Goal: Complete application form: Complete application form

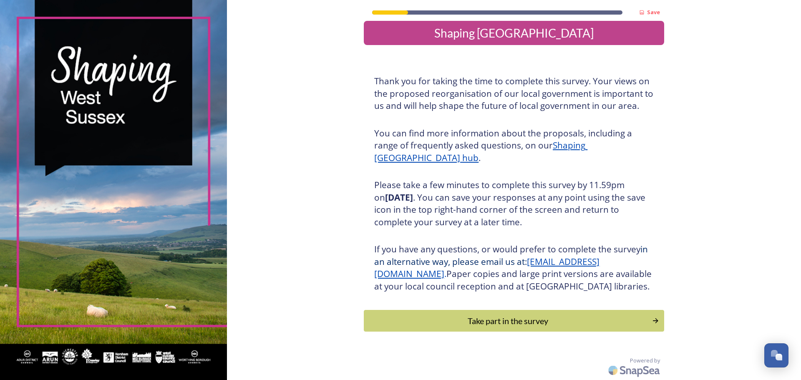
scroll to position [21, 0]
click at [455, 317] on div "Take part in the survey" at bounding box center [508, 320] width 282 height 13
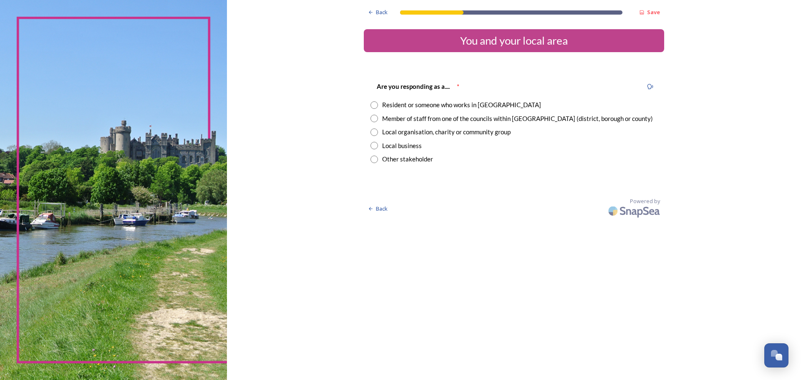
click at [374, 103] on input "radio" at bounding box center [374, 105] width 8 height 8
radio input "true"
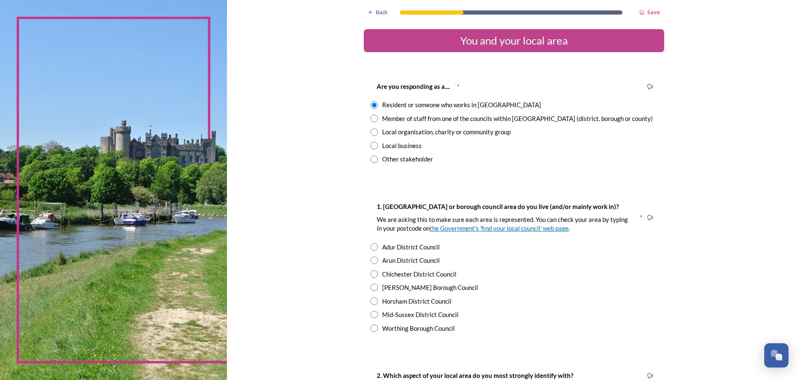
click at [373, 285] on input "radio" at bounding box center [374, 288] width 8 height 8
radio input "true"
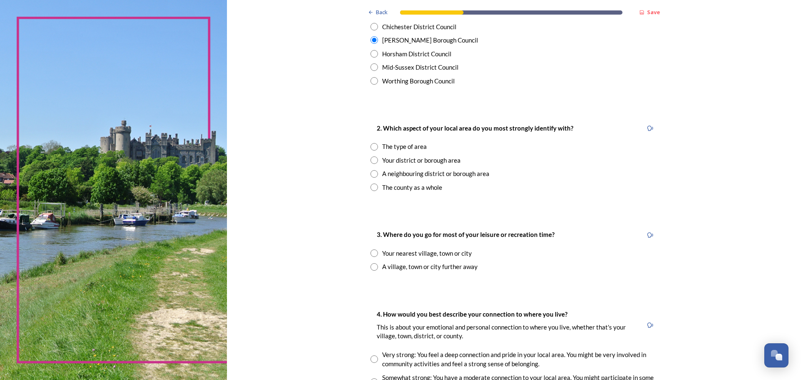
scroll to position [250, 0]
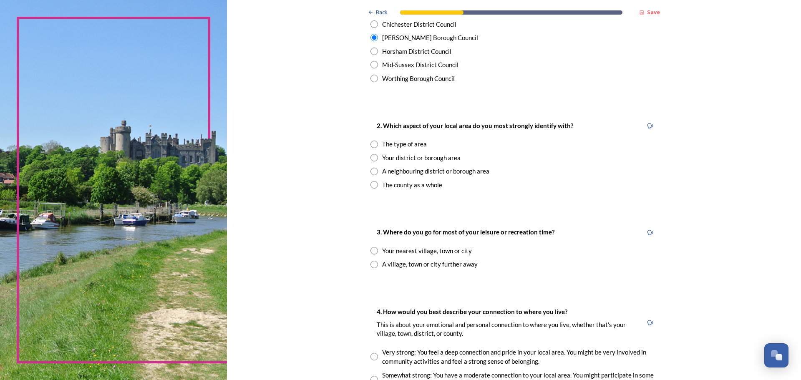
click at [373, 157] on input "radio" at bounding box center [374, 158] width 8 height 8
radio input "true"
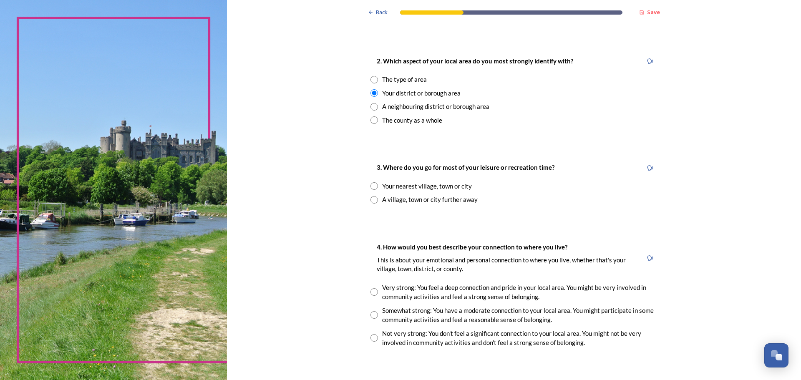
scroll to position [316, 0]
click at [374, 186] on input "radio" at bounding box center [374, 185] width 8 height 8
radio input "true"
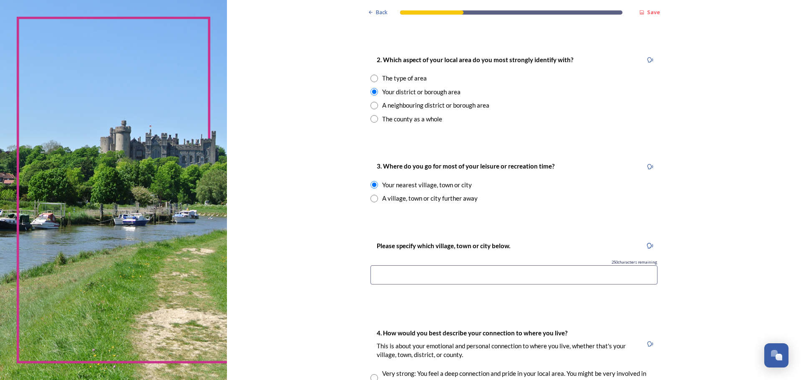
click at [381, 272] on input at bounding box center [513, 274] width 287 height 19
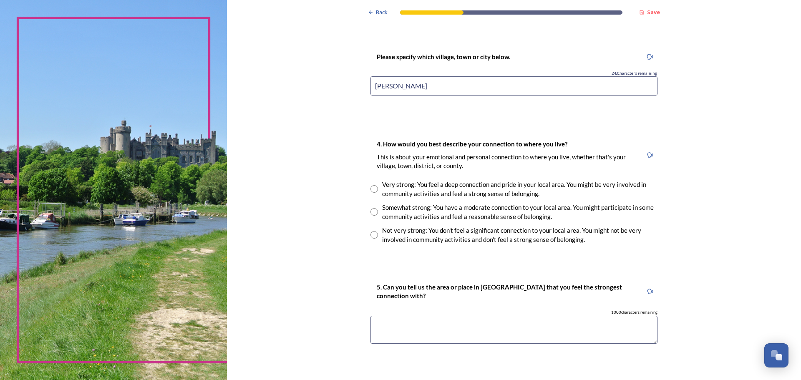
scroll to position [505, 0]
type input "[PERSON_NAME]"
click at [372, 187] on input "radio" at bounding box center [374, 188] width 8 height 8
radio input "true"
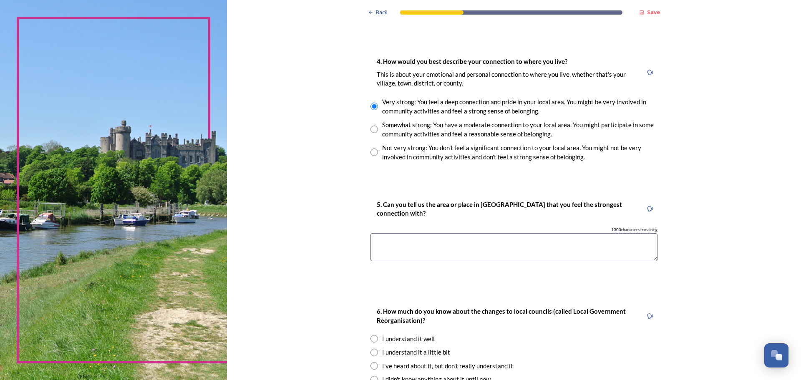
scroll to position [588, 0]
click at [375, 236] on textarea at bounding box center [513, 246] width 287 height 28
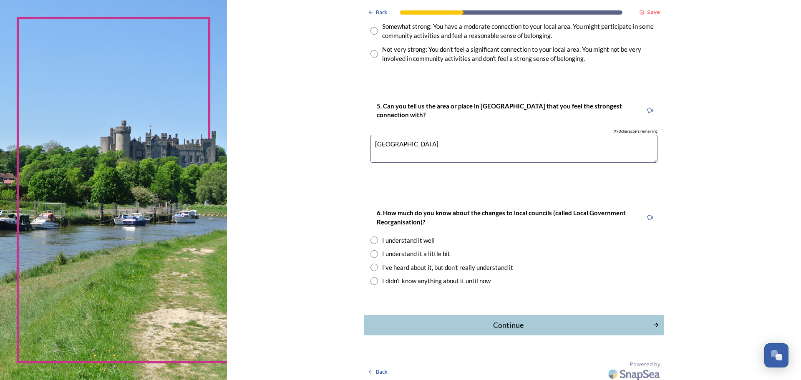
scroll to position [689, 0]
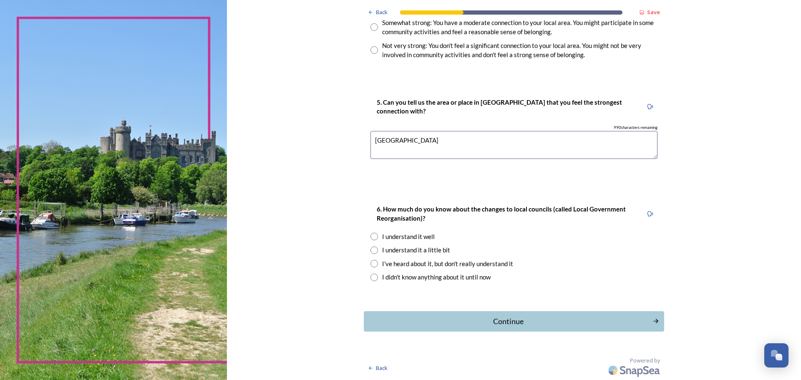
type textarea "[GEOGRAPHIC_DATA]"
click at [371, 249] on input "radio" at bounding box center [374, 250] width 8 height 8
radio input "true"
click at [423, 321] on div "Continue" at bounding box center [508, 321] width 282 height 11
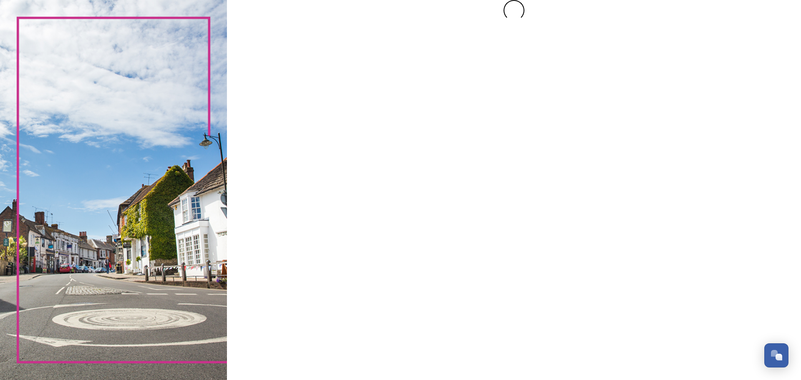
scroll to position [0, 0]
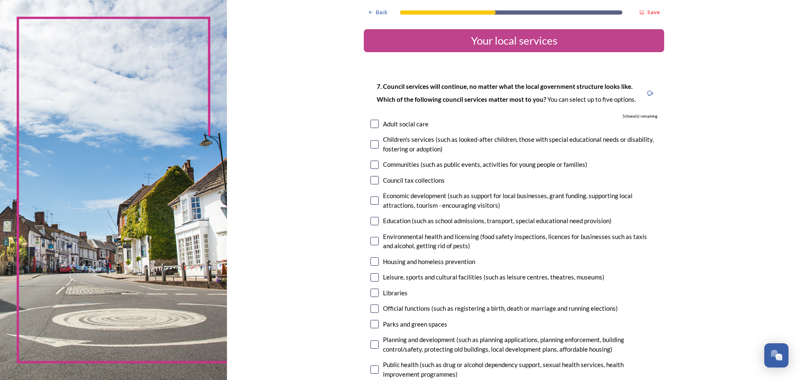
click at [375, 181] on input "checkbox" at bounding box center [374, 180] width 8 height 8
checkbox input "true"
click at [375, 241] on input "checkbox" at bounding box center [374, 241] width 8 height 8
checkbox input "true"
click at [376, 260] on input "checkbox" at bounding box center [374, 261] width 8 height 8
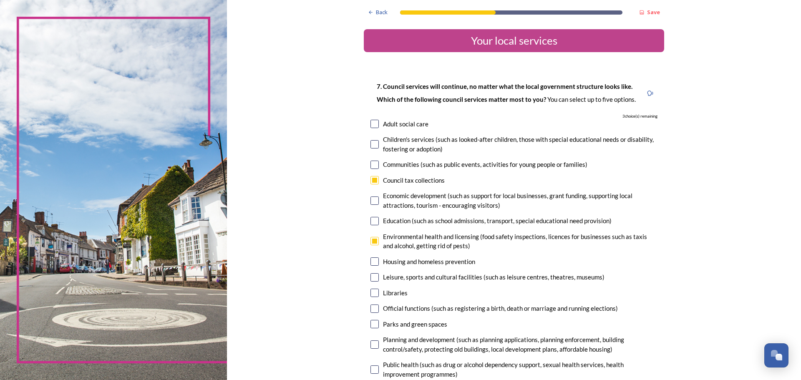
checkbox input "true"
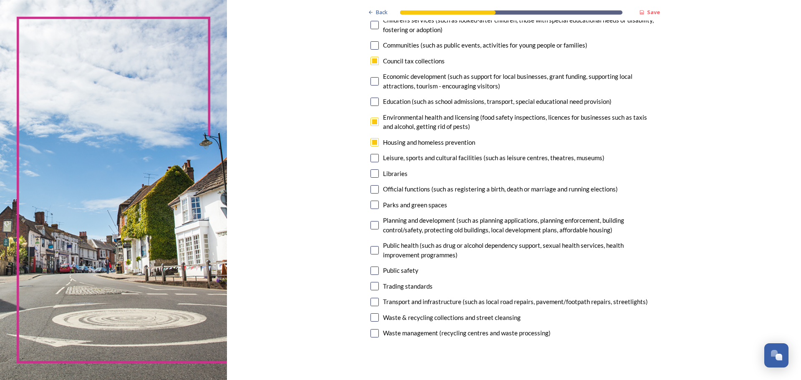
scroll to position [124, 0]
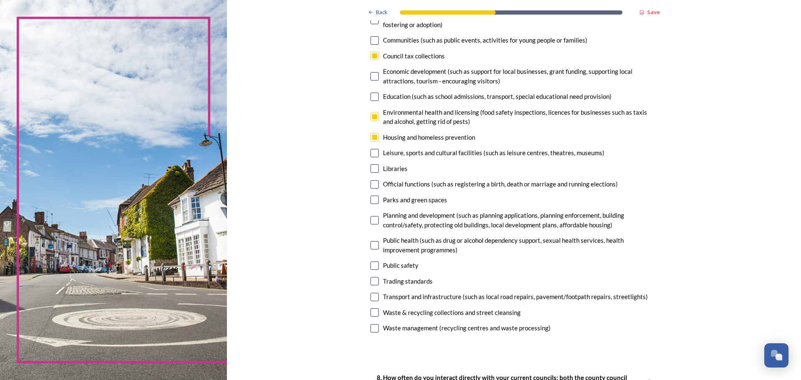
click at [374, 312] on input "checkbox" at bounding box center [374, 312] width 8 height 8
checkbox input "true"
click at [374, 296] on input "checkbox" at bounding box center [374, 297] width 8 height 8
checkbox input "true"
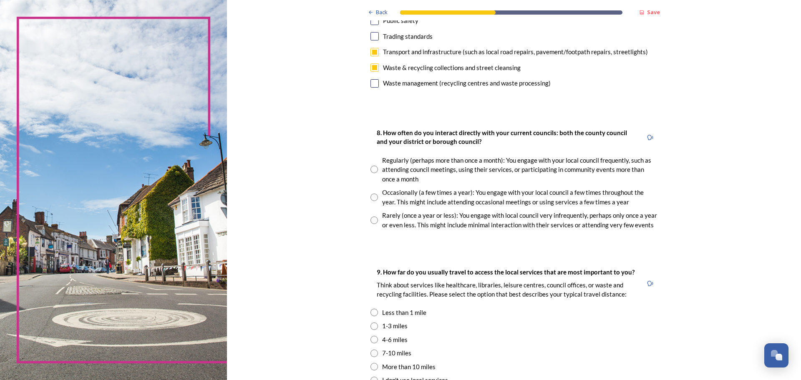
scroll to position [370, 0]
click at [372, 196] on input "radio" at bounding box center [374, 197] width 8 height 8
radio input "true"
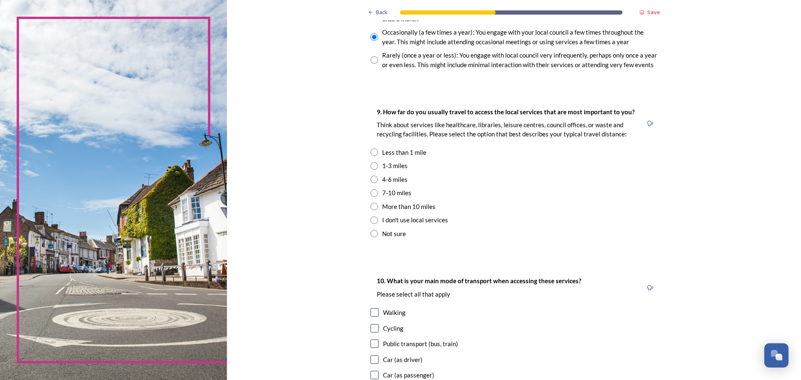
scroll to position [535, 0]
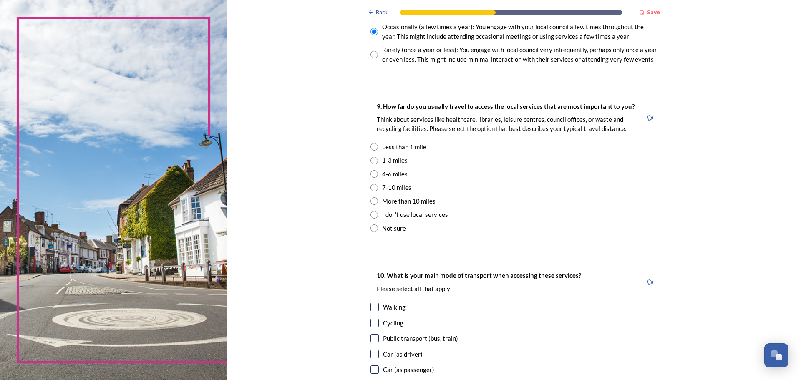
click at [375, 144] on input "radio" at bounding box center [374, 147] width 8 height 8
radio input "true"
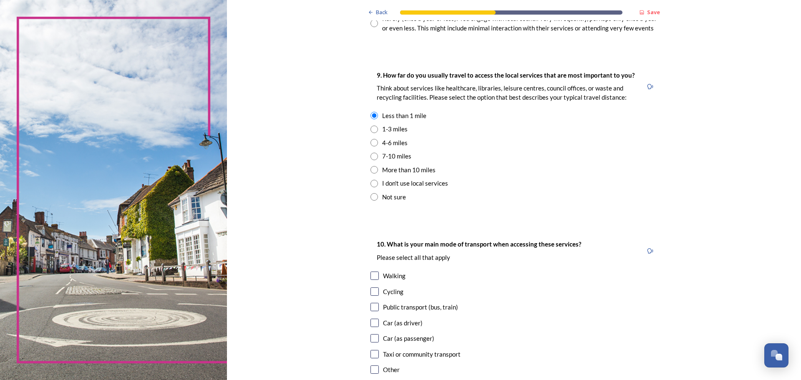
scroll to position [571, 0]
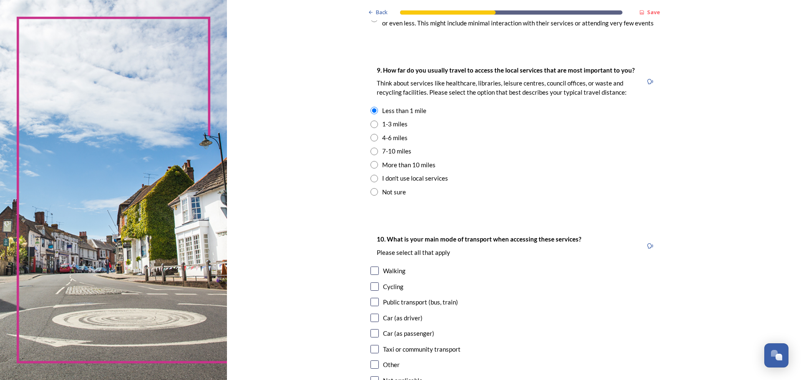
click at [372, 270] on input "checkbox" at bounding box center [374, 270] width 8 height 8
checkbox input "true"
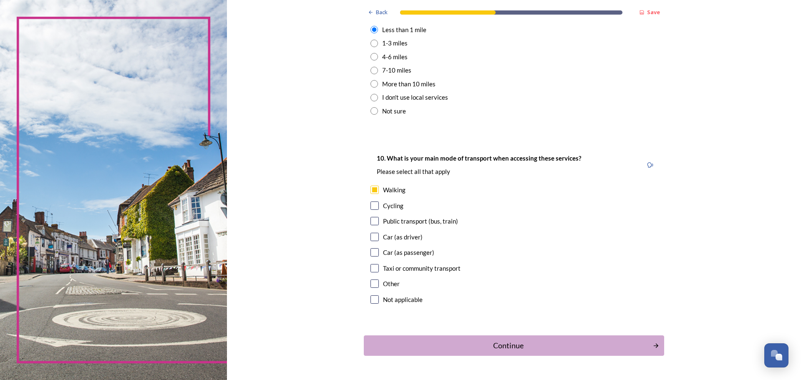
scroll to position [654, 0]
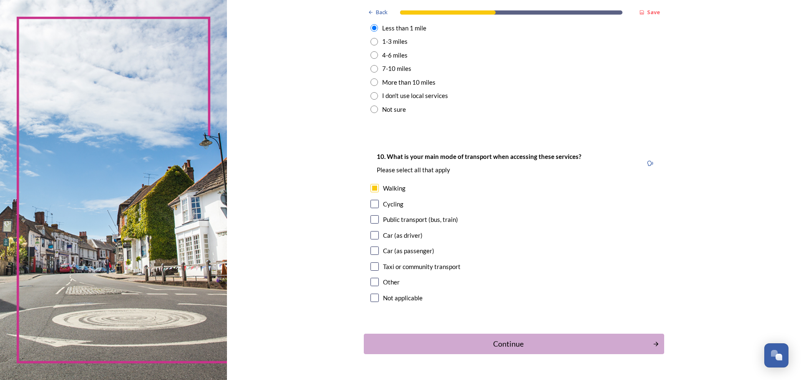
click at [375, 218] on input "checkbox" at bounding box center [374, 219] width 8 height 8
checkbox input "true"
click at [374, 265] on input "checkbox" at bounding box center [374, 266] width 8 height 8
checkbox input "true"
click at [432, 344] on div "Continue" at bounding box center [508, 343] width 282 height 11
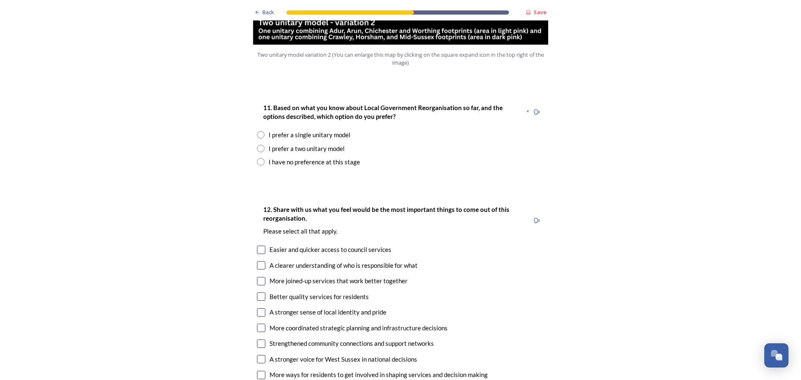
scroll to position [1087, 0]
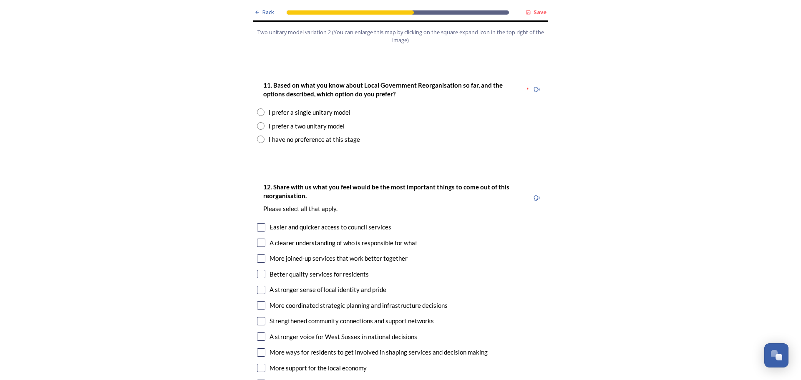
click at [261, 108] on input "radio" at bounding box center [261, 112] width 8 height 8
radio input "true"
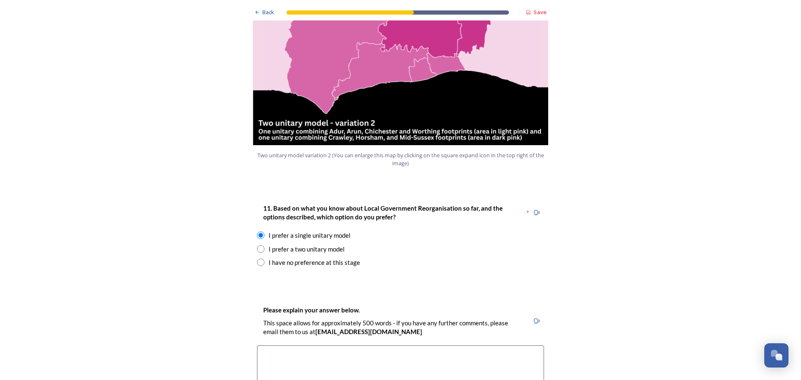
scroll to position [960, 0]
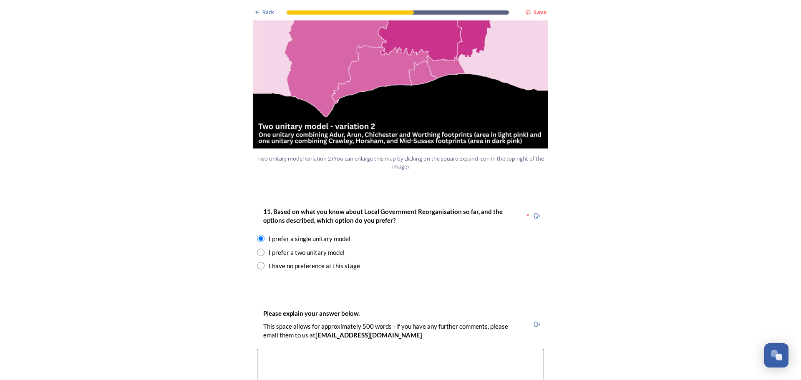
click at [261, 262] on input "radio" at bounding box center [261, 266] width 8 height 8
click at [260, 262] on input "radio" at bounding box center [261, 266] width 8 height 8
radio input "false"
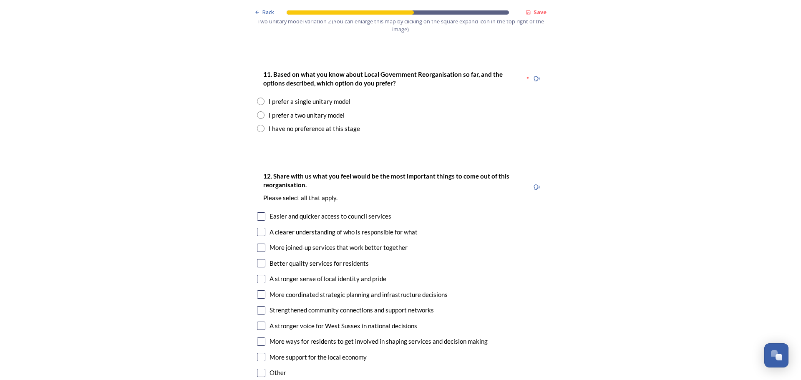
scroll to position [1098, 0]
click at [260, 227] on input "checkbox" at bounding box center [261, 231] width 8 height 8
checkbox input "true"
click at [261, 274] on input "checkbox" at bounding box center [261, 278] width 8 height 8
checkbox input "true"
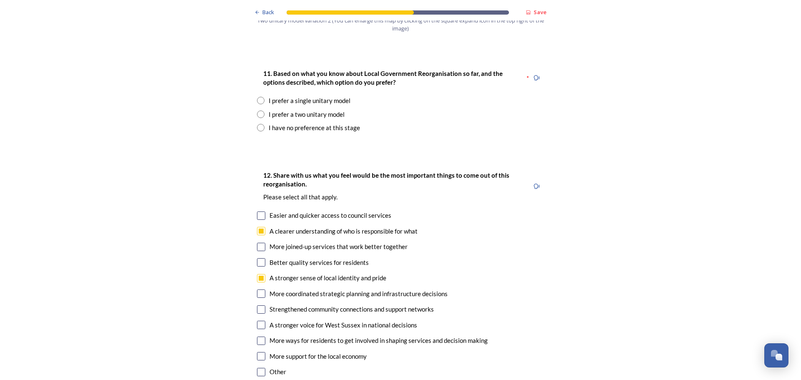
click at [262, 321] on input "checkbox" at bounding box center [261, 325] width 8 height 8
checkbox input "true"
click at [261, 111] on input "radio" at bounding box center [261, 115] width 8 height 8
radio input "true"
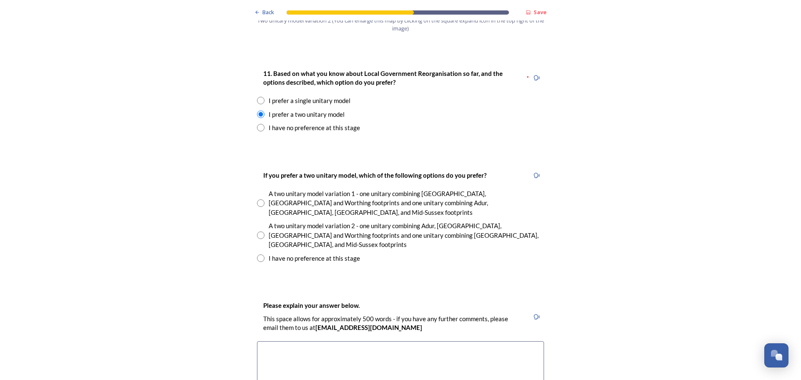
click at [260, 231] on input "radio" at bounding box center [261, 235] width 8 height 8
radio input "true"
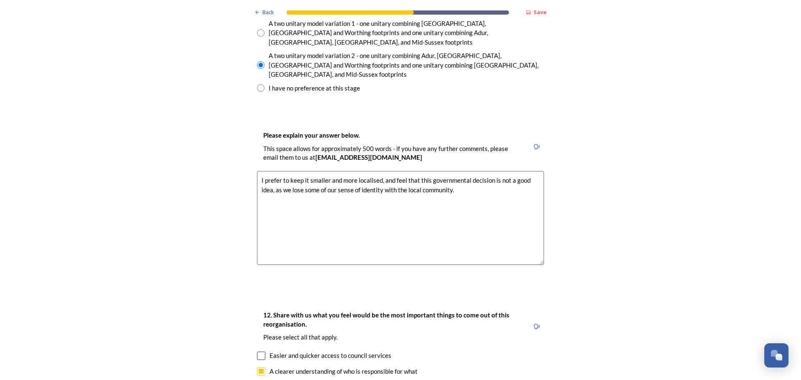
scroll to position [1271, 0]
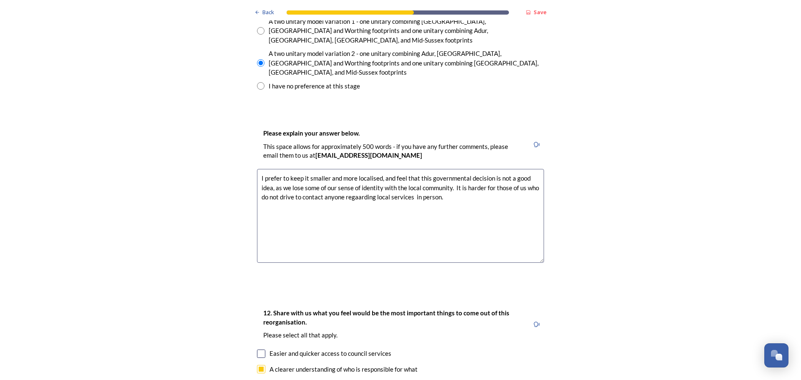
click at [359, 169] on textarea "I prefer to keep it smaller and more localised, and feel that this governmental…" at bounding box center [400, 216] width 287 height 94
click at [444, 169] on textarea "I prefer to keep it smaller and more localised, and feel that this governmental…" at bounding box center [400, 216] width 287 height 94
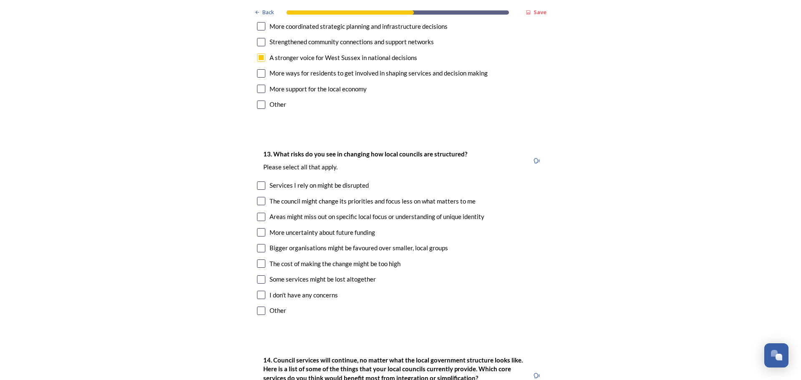
scroll to position [1677, 0]
type textarea "I prefer to keep it smaller and more localised, and feel that this governmental…"
click at [259, 211] on input "checkbox" at bounding box center [261, 215] width 8 height 8
checkbox input "true"
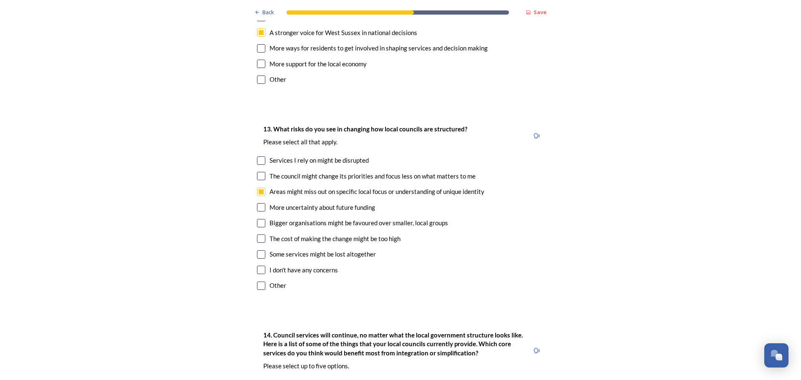
scroll to position [1702, 0]
click at [259, 218] on input "checkbox" at bounding box center [261, 222] width 8 height 8
checkbox input "true"
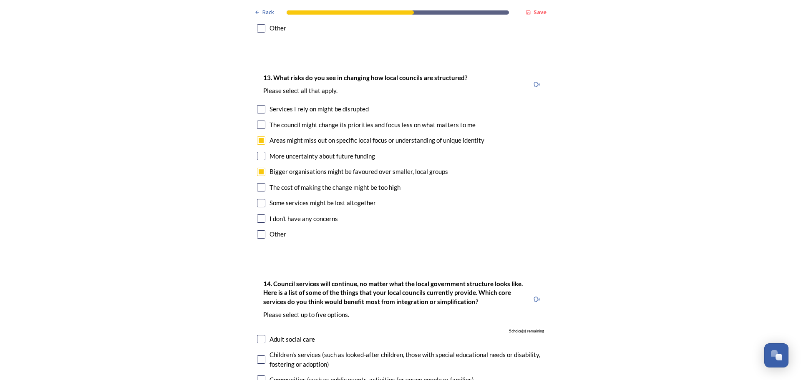
scroll to position [1753, 0]
click at [259, 183] on input "checkbox" at bounding box center [261, 187] width 8 height 8
checkbox input "true"
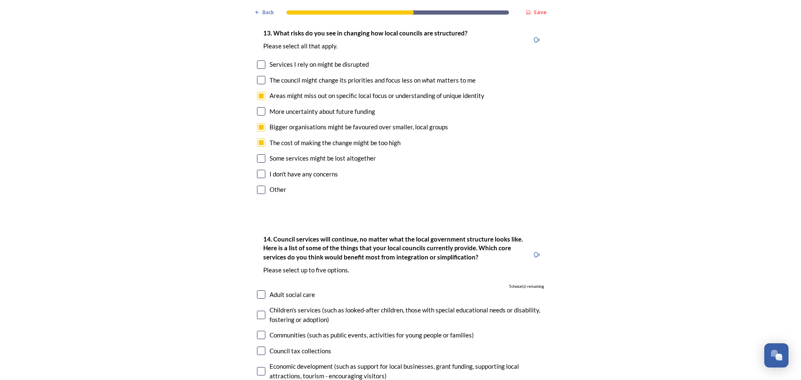
scroll to position [1802, 0]
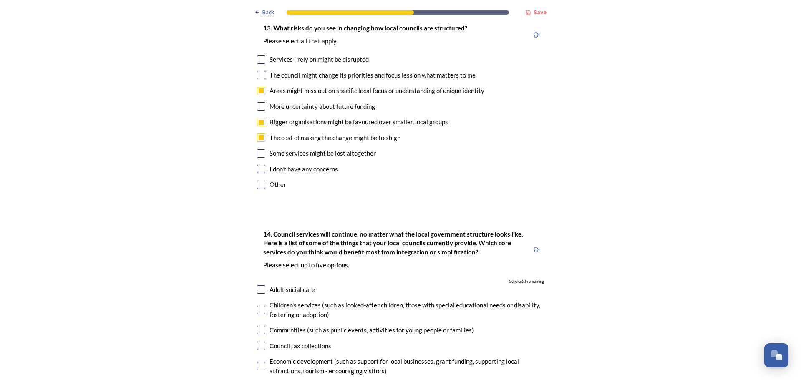
click at [260, 149] on input "checkbox" at bounding box center [261, 153] width 8 height 8
checkbox input "true"
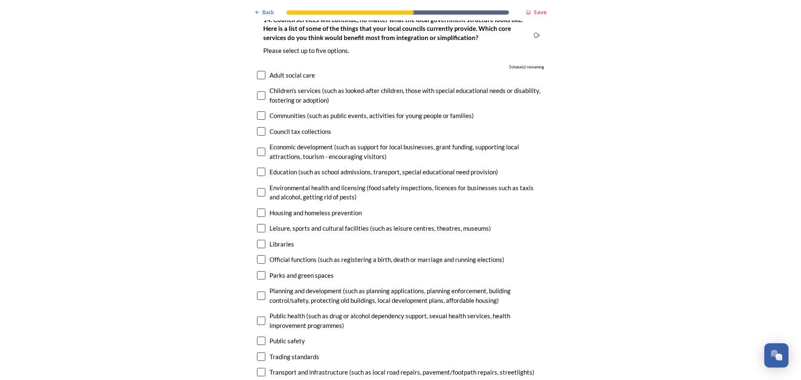
scroll to position [2023, 0]
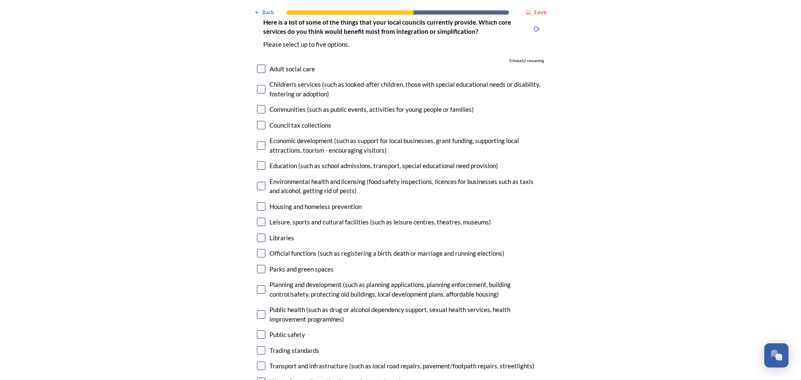
click at [261, 330] on input "checkbox" at bounding box center [261, 334] width 8 height 8
checkbox input "true"
click at [262, 310] on input "checkbox" at bounding box center [261, 314] width 8 height 8
checkbox input "true"
click at [260, 285] on input "checkbox" at bounding box center [261, 289] width 8 height 8
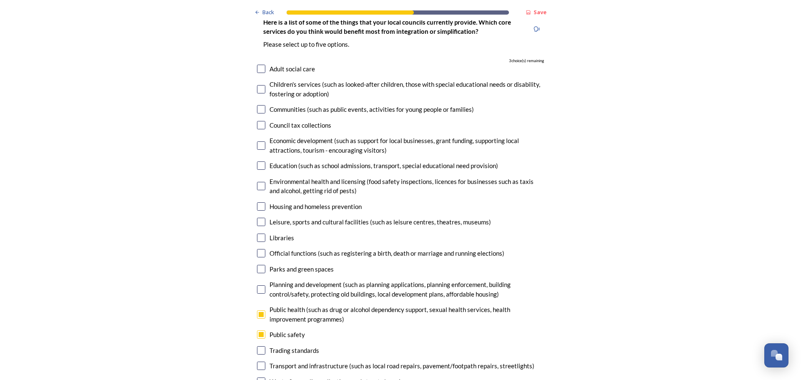
checkbox input "true"
click at [260, 362] on input "checkbox" at bounding box center [261, 366] width 8 height 8
checkbox input "true"
click at [261, 377] on input "checkbox" at bounding box center [261, 381] width 8 height 8
checkbox input "true"
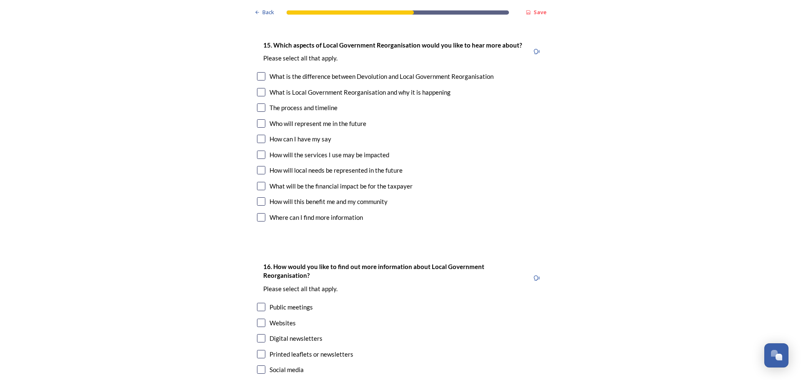
scroll to position [2374, 0]
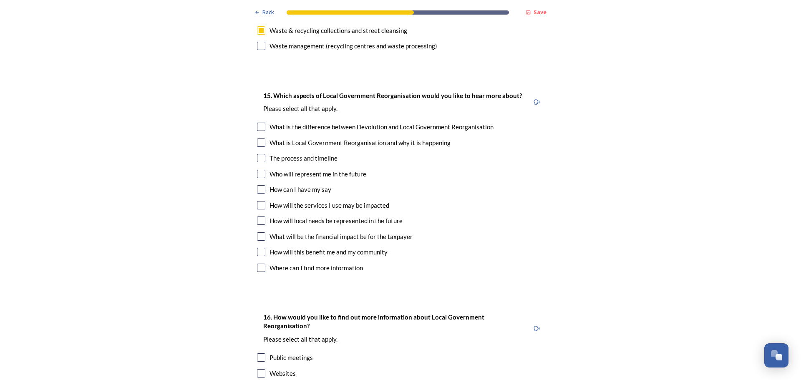
click at [260, 232] on input "checkbox" at bounding box center [261, 236] width 8 height 8
checkbox input "true"
click at [257, 248] on input "checkbox" at bounding box center [261, 252] width 8 height 8
checkbox input "true"
click at [261, 216] on input "checkbox" at bounding box center [261, 220] width 8 height 8
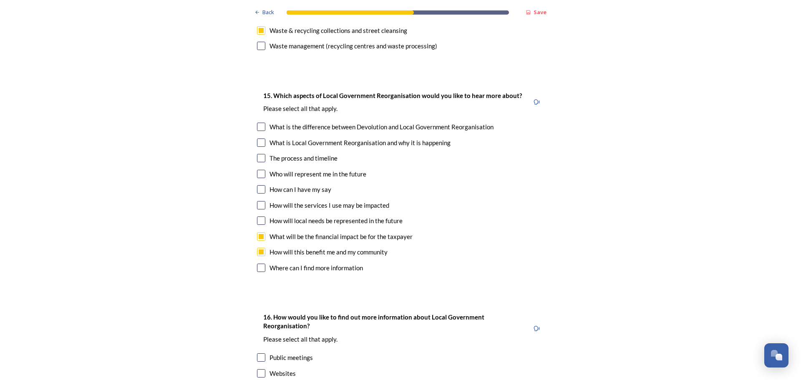
checkbox input "true"
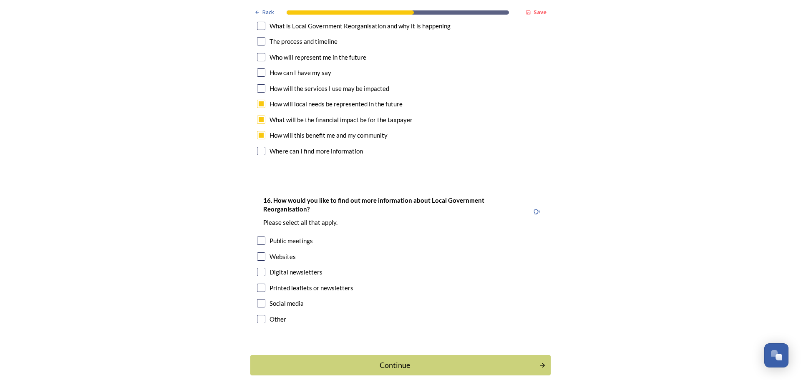
scroll to position [2491, 0]
click at [259, 267] on input "checkbox" at bounding box center [261, 271] width 8 height 8
checkbox input "true"
click at [259, 283] on input "checkbox" at bounding box center [261, 287] width 8 height 8
checkbox input "true"
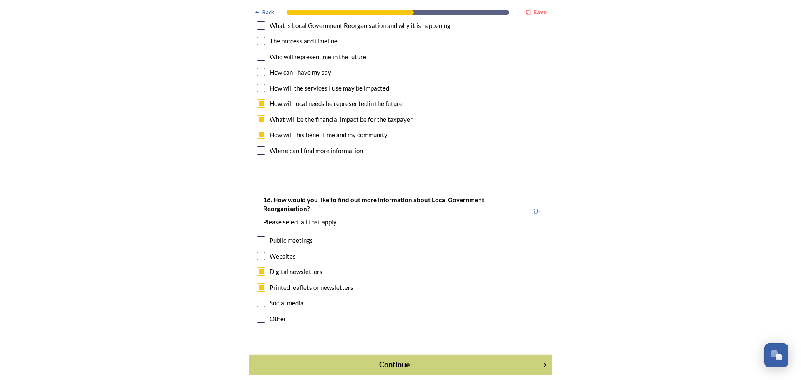
click at [344, 359] on div "Continue" at bounding box center [395, 364] width 282 height 11
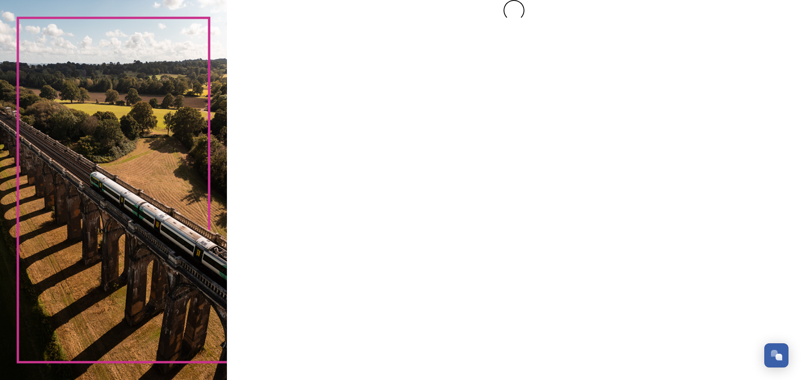
scroll to position [0, 0]
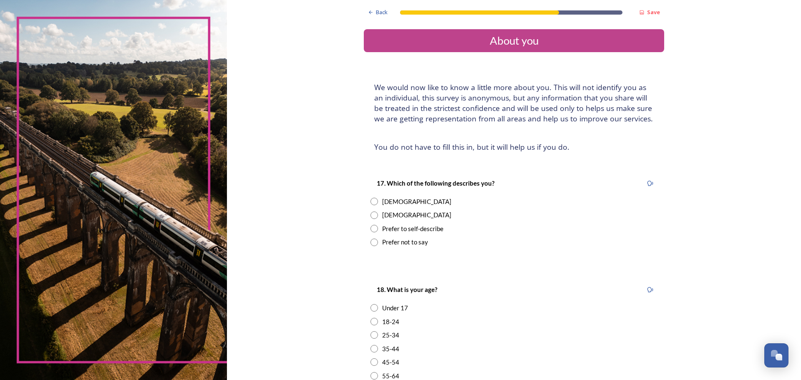
click at [374, 202] on input "radio" at bounding box center [374, 202] width 8 height 8
radio input "true"
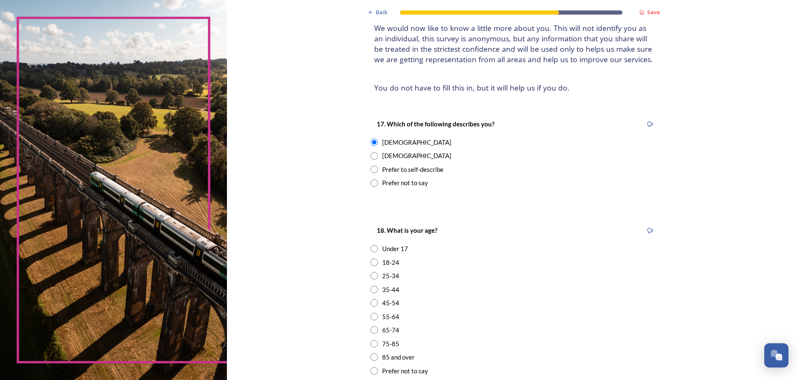
scroll to position [60, 0]
click at [374, 328] on input "radio" at bounding box center [374, 329] width 8 height 8
radio input "true"
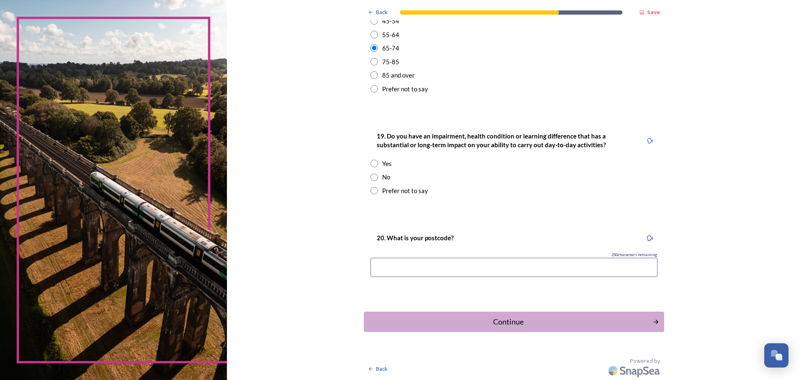
scroll to position [342, 0]
click at [373, 189] on input "radio" at bounding box center [374, 190] width 8 height 8
radio input "true"
click at [394, 260] on input at bounding box center [513, 266] width 287 height 19
type input "RH11 8AE"
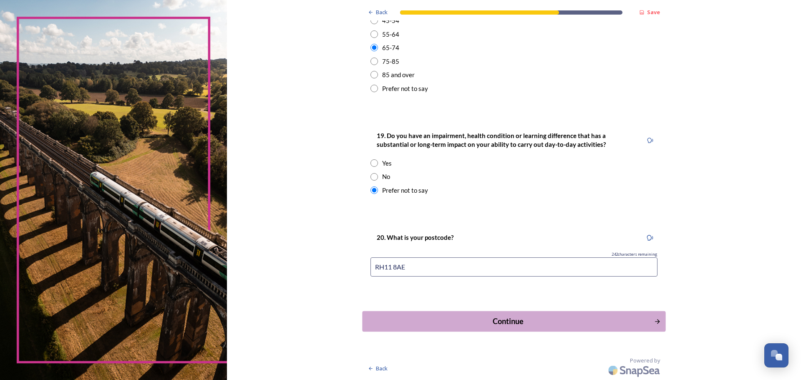
click at [456, 317] on div "Continue" at bounding box center [508, 321] width 282 height 11
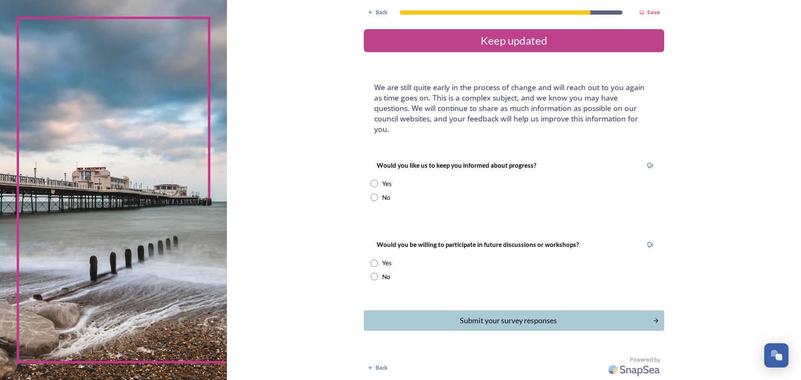
click at [373, 194] on input "radio" at bounding box center [374, 198] width 8 height 8
radio input "true"
click at [375, 273] on input "radio" at bounding box center [374, 277] width 8 height 8
radio input "true"
click at [425, 315] on div "Submit your survey responses" at bounding box center [508, 320] width 282 height 11
